Goal: Transaction & Acquisition: Purchase product/service

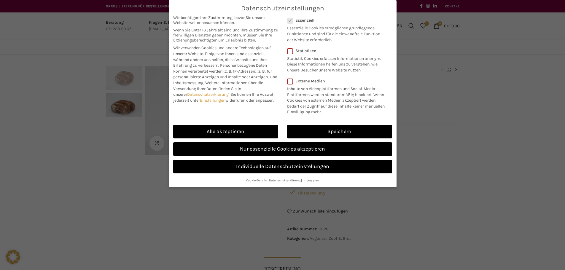
click at [229, 125] on div "Alle akzeptieren" at bounding box center [226, 132] width 114 height 18
click at [224, 129] on link "Alle akzeptieren" at bounding box center [225, 132] width 105 height 14
checkbox input "true"
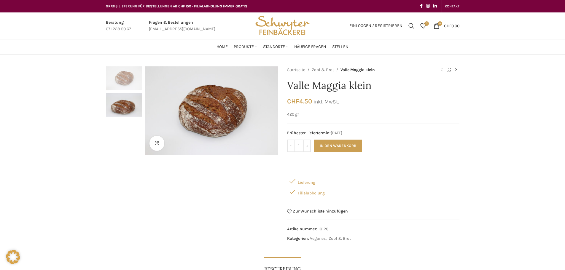
drag, startPoint x: 370, startPoint y: 90, endPoint x: 283, endPoint y: 96, distance: 87.1
click at [283, 96] on div "Klicken um zu vergrössern Startseite [PERSON_NAME] & Brot [PERSON_NAME][GEOGRAP…" at bounding box center [283, 155] width 354 height 179
